Goal: Task Accomplishment & Management: Use online tool/utility

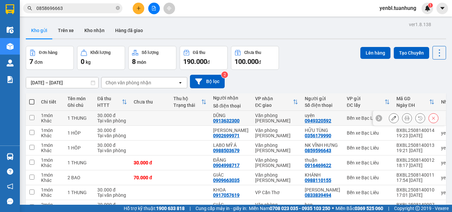
click at [404, 121] on button at bounding box center [406, 118] width 9 height 12
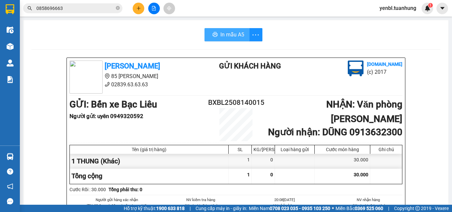
click at [212, 37] on icon "printer" at bounding box center [214, 34] width 5 height 5
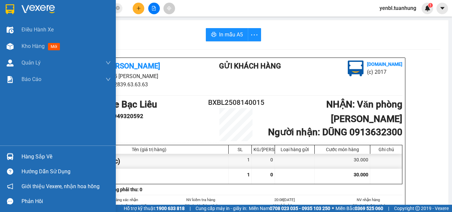
click at [21, 157] on div "Hàng sắp về" at bounding box center [58, 156] width 116 height 15
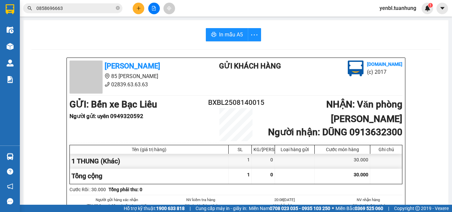
click at [335, 119] on section "Kết quả tìm kiếm ( 4 ) Bộ lọc Mã ĐH Trạng thái Món hàng Thu hộ Tổng cước Chưa c…" at bounding box center [226, 106] width 452 height 212
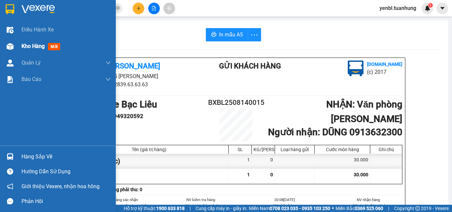
click at [29, 47] on span "Kho hàng" at bounding box center [33, 46] width 23 height 6
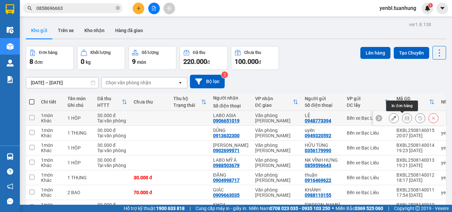
click at [405, 120] on icon at bounding box center [407, 118] width 5 height 5
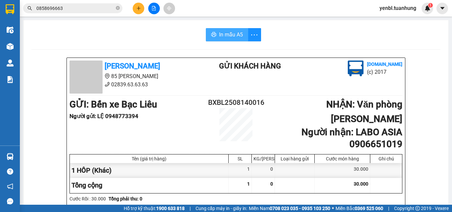
click at [224, 33] on span "In mẫu A5" at bounding box center [231, 34] width 24 height 8
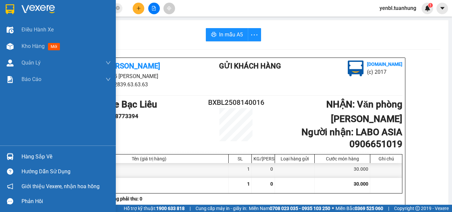
click at [28, 155] on div "Hàng sắp về" at bounding box center [66, 157] width 89 height 10
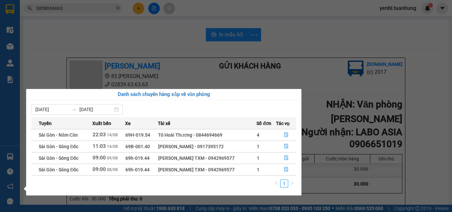
click at [349, 133] on section "Kết quả tìm kiếm ( 4 ) Bộ lọc Mã ĐH Trạng thái Món hàng Thu hộ Tổng cước Chưa c…" at bounding box center [226, 106] width 452 height 212
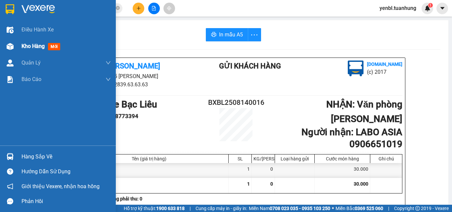
click at [29, 46] on span "Kho hàng" at bounding box center [33, 46] width 23 height 6
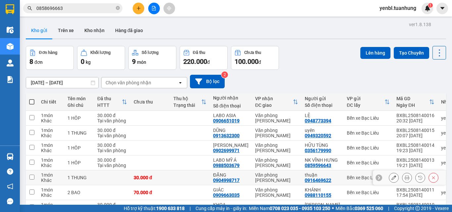
scroll to position [33, 0]
